Goal: Task Accomplishment & Management: Use online tool/utility

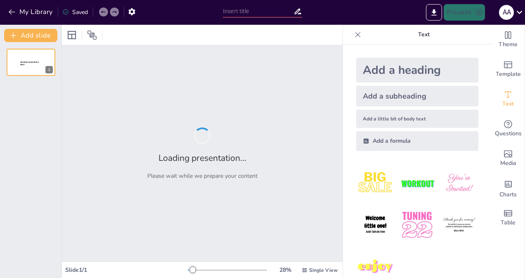
type input "pyrrole as anti-bacterial"
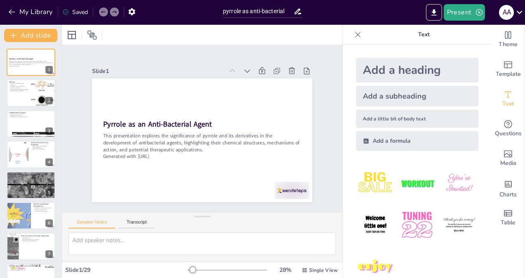
checkbox input "true"
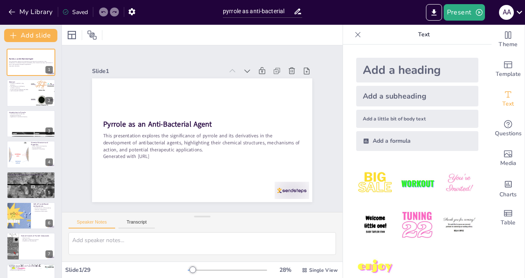
checkbox input "true"
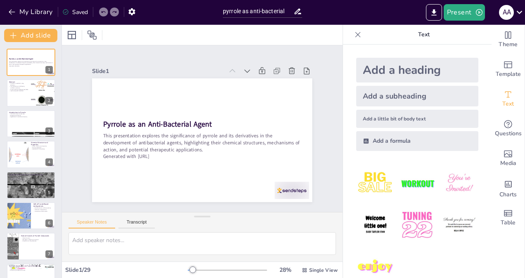
checkbox input "true"
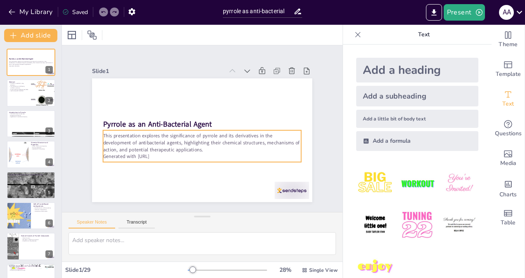
checkbox input "true"
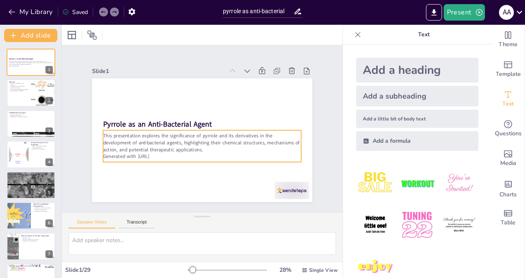
checkbox input "true"
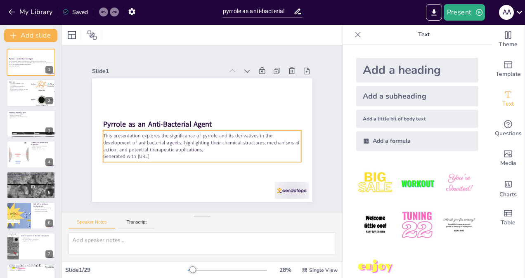
checkbox input "true"
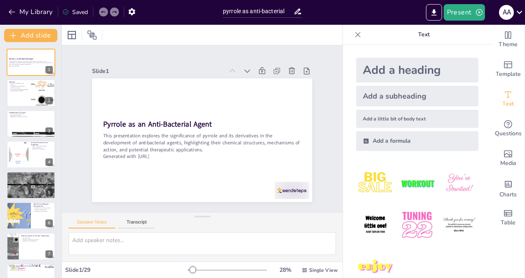
checkbox input "true"
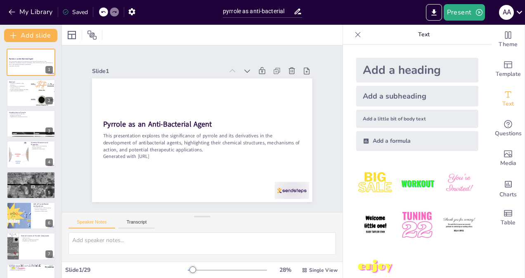
click at [354, 33] on icon at bounding box center [358, 35] width 8 height 8
checkbox input "true"
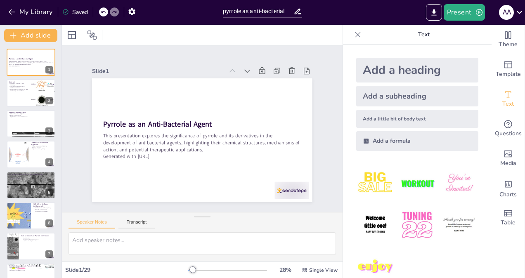
checkbox input "true"
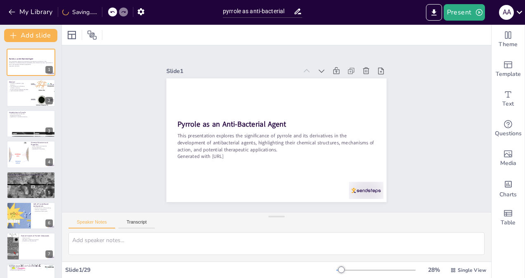
checkbox input "true"
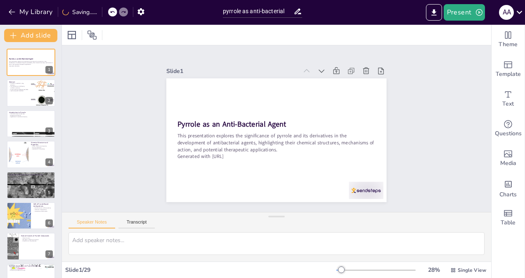
checkbox input "true"
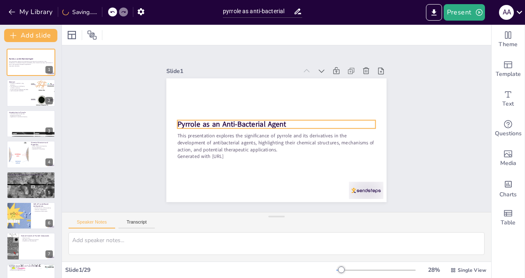
checkbox input "true"
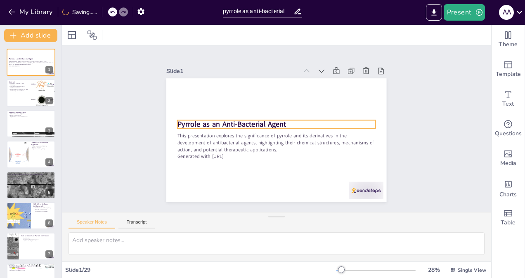
checkbox input "true"
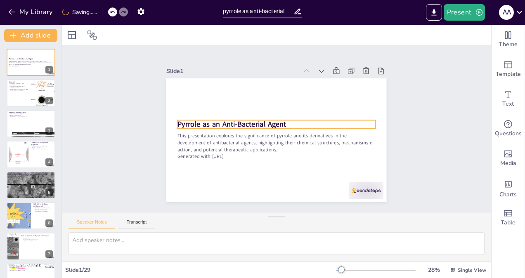
checkbox input "true"
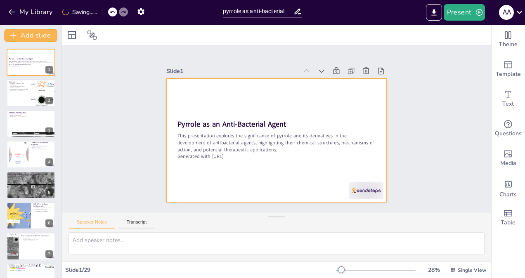
checkbox input "true"
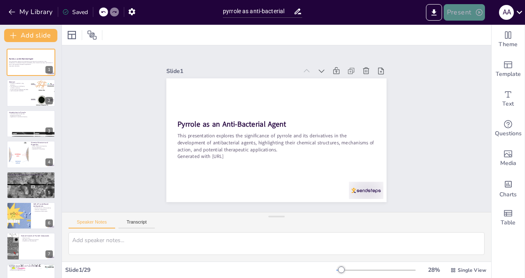
click at [461, 13] on button "Present" at bounding box center [464, 12] width 41 height 17
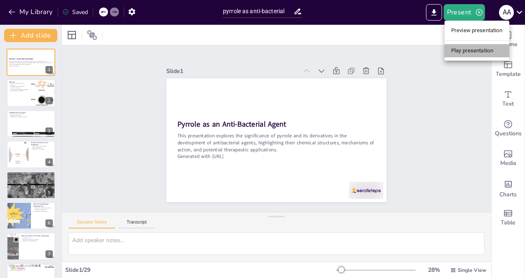
click at [459, 45] on li "Play presentation" at bounding box center [477, 50] width 65 height 13
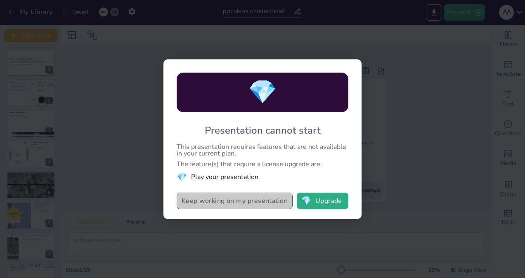
click at [225, 197] on button "Keep working on my presentation" at bounding box center [235, 201] width 116 height 17
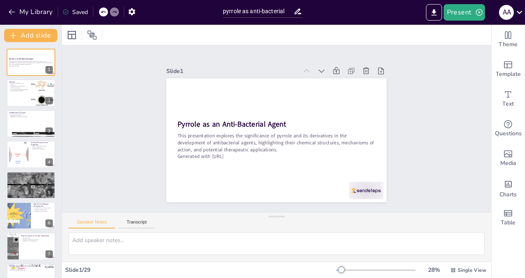
checkbox input "true"
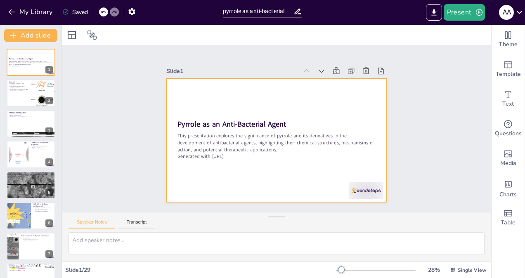
checkbox input "true"
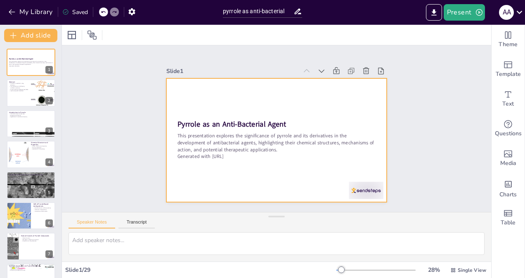
checkbox input "true"
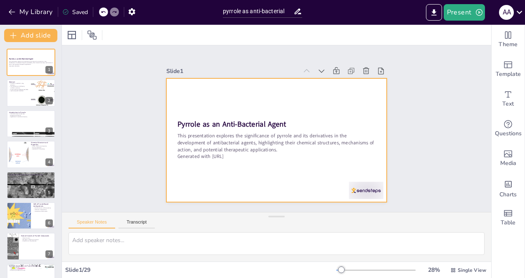
checkbox input "true"
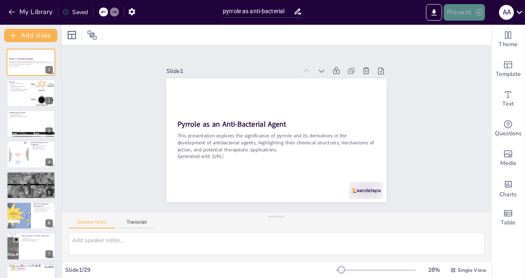
click at [470, 11] on button "Present" at bounding box center [464, 12] width 41 height 17
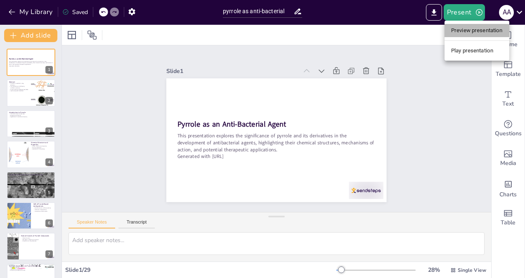
click at [464, 32] on li "Preview presentation" at bounding box center [477, 30] width 65 height 13
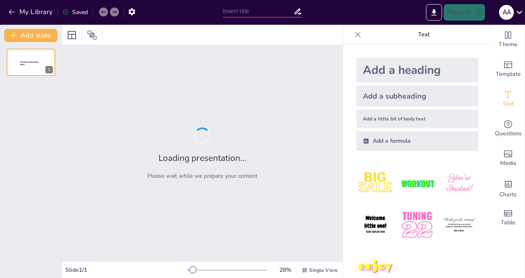
type input "pyrrole as anti-bacterial"
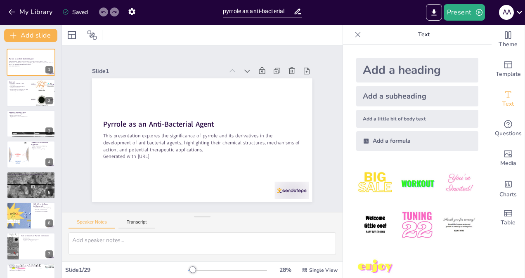
checkbox input "true"
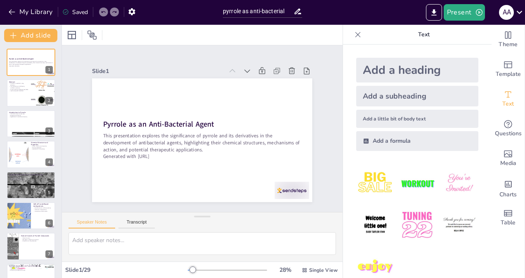
checkbox input "true"
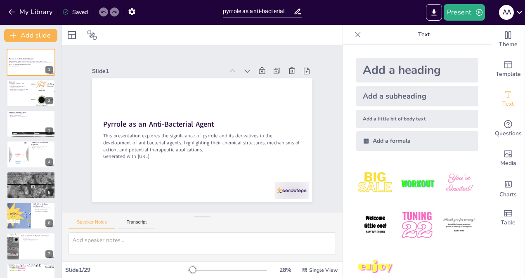
checkbox input "true"
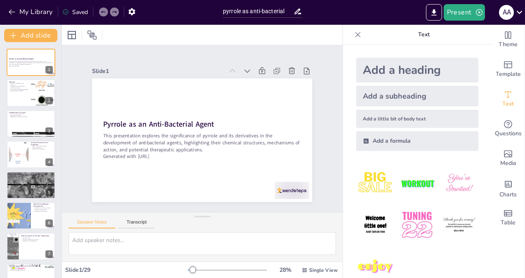
checkbox input "true"
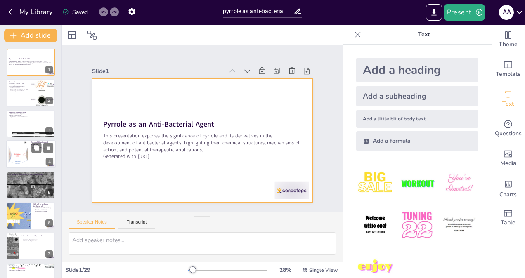
checkbox input "true"
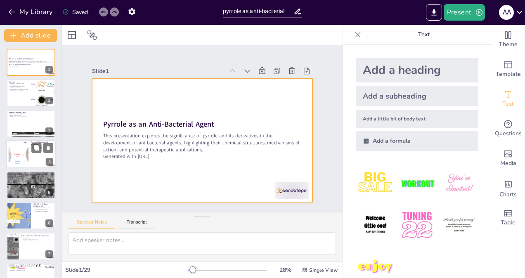
checkbox input "true"
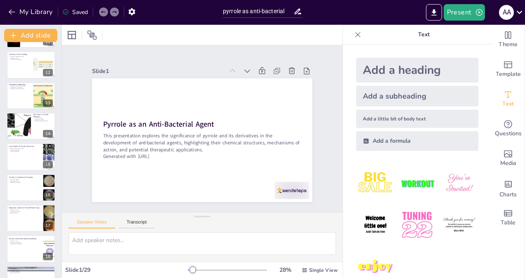
checkbox input "true"
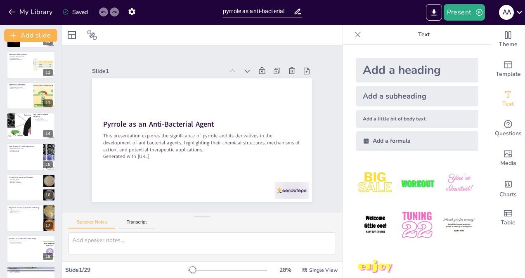
checkbox input "true"
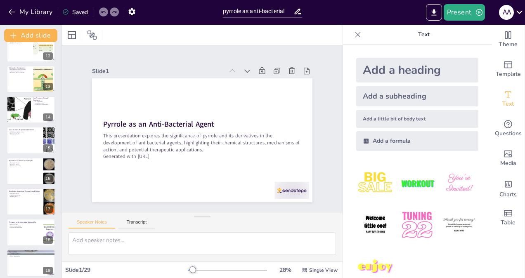
checkbox input "true"
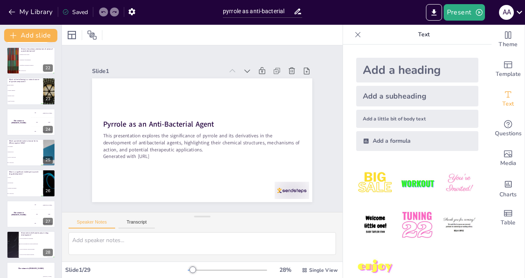
checkbox input "true"
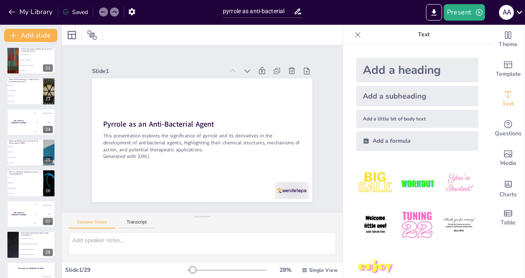
checkbox input "true"
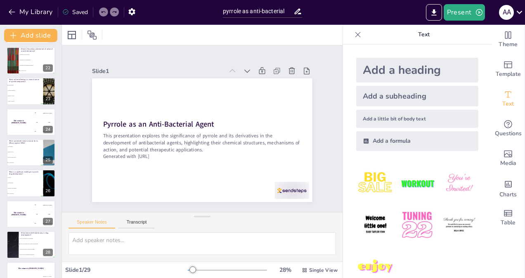
scroll to position [664, 0]
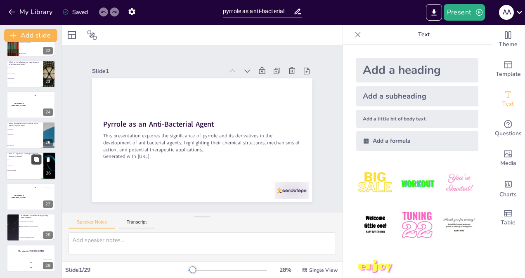
checkbox input "true"
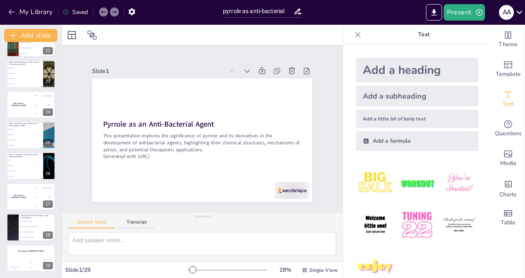
checkbox input "true"
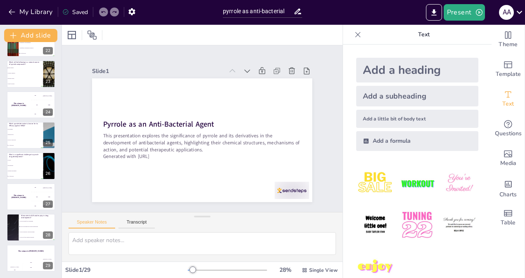
checkbox input "true"
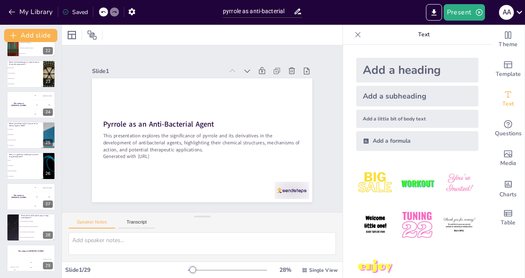
checkbox input "true"
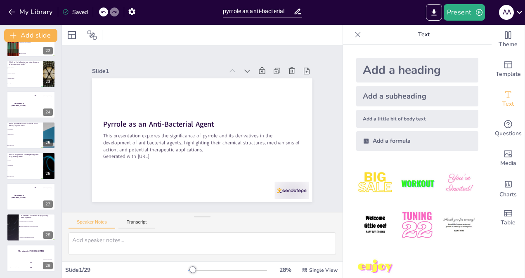
checkbox input "true"
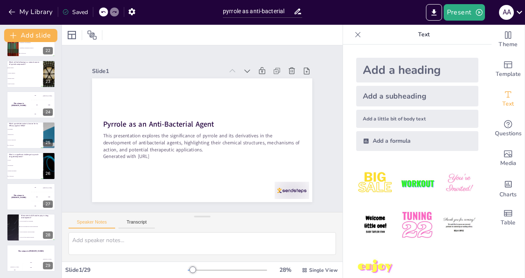
checkbox input "true"
